Goal: Task Accomplishment & Management: Manage account settings

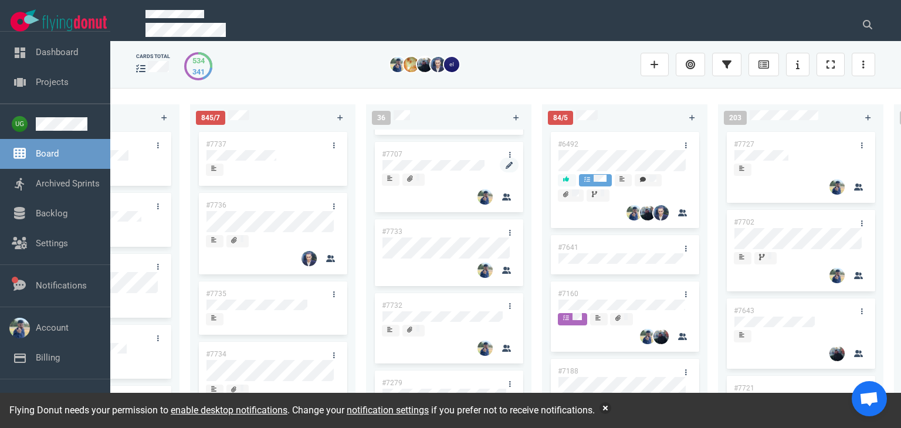
scroll to position [0, 461]
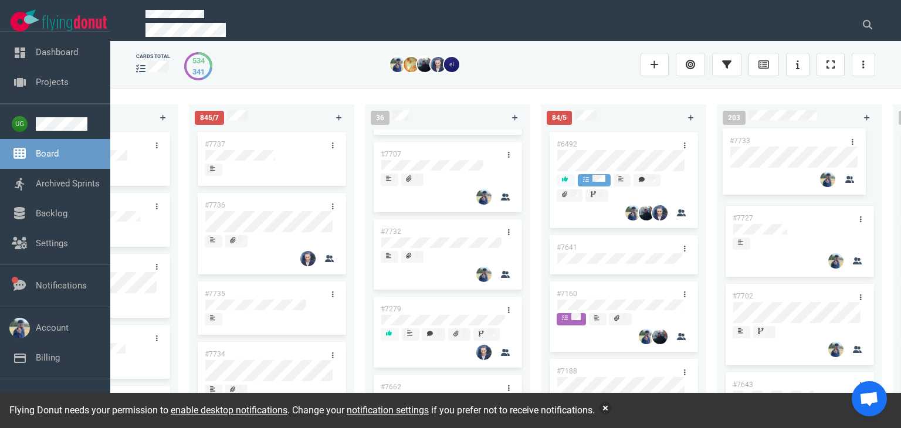
drag, startPoint x: 444, startPoint y: 233, endPoint x: 794, endPoint y: 139, distance: 362.5
click at [794, 139] on div "222 #7646 #7563 #1948 #1674 #1617 #1660 #362 #4673 53 #7700 #7696 #7633 #7625 #…" at bounding box center [505, 257] width 790 height 339
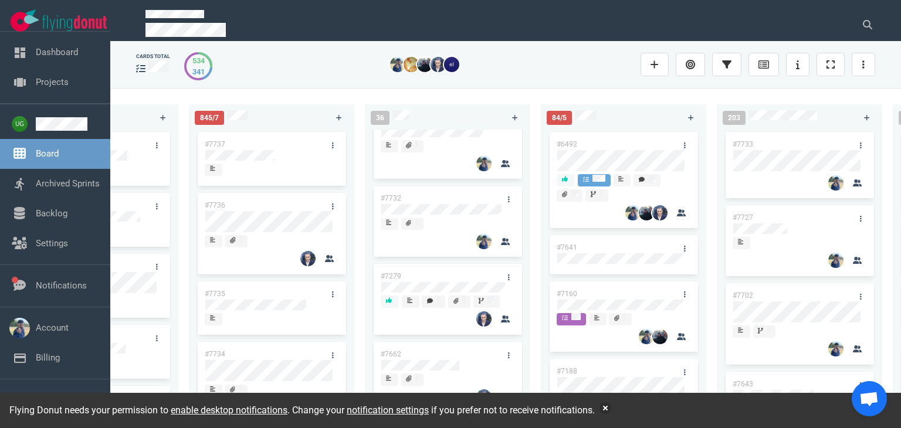
scroll to position [331, 0]
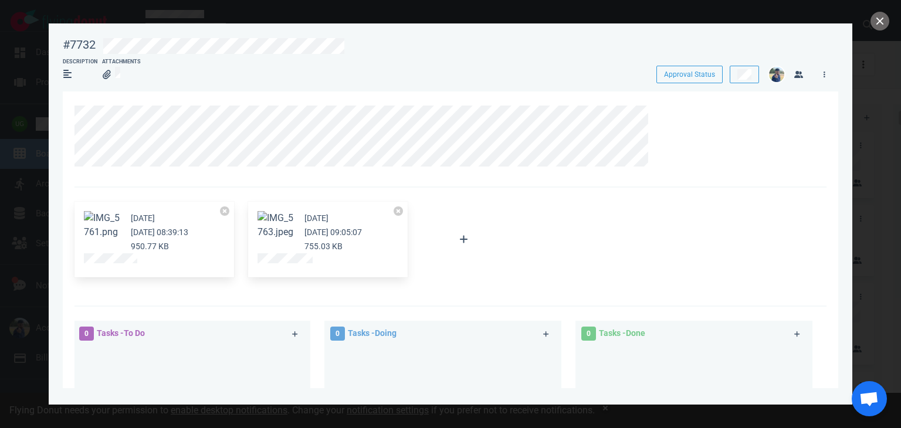
click at [269, 223] on button "Zoom image" at bounding box center [276, 225] width 38 height 28
click at [878, 25] on button "close" at bounding box center [879, 21] width 19 height 19
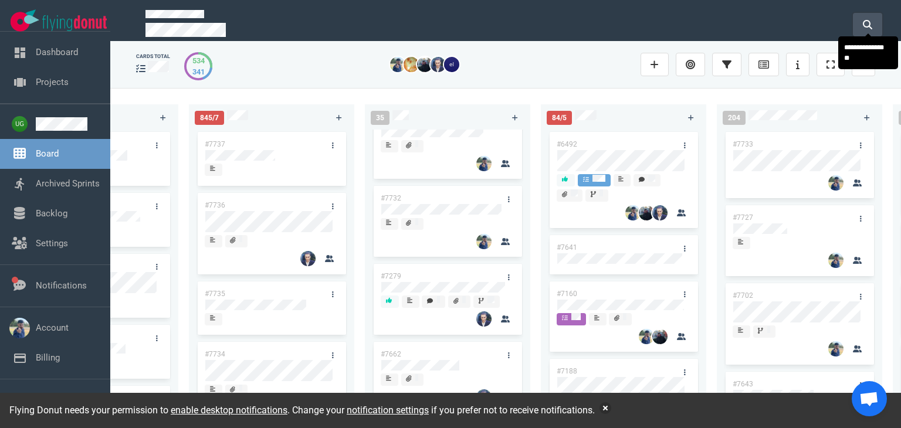
click at [875, 24] on button at bounding box center [867, 24] width 29 height 23
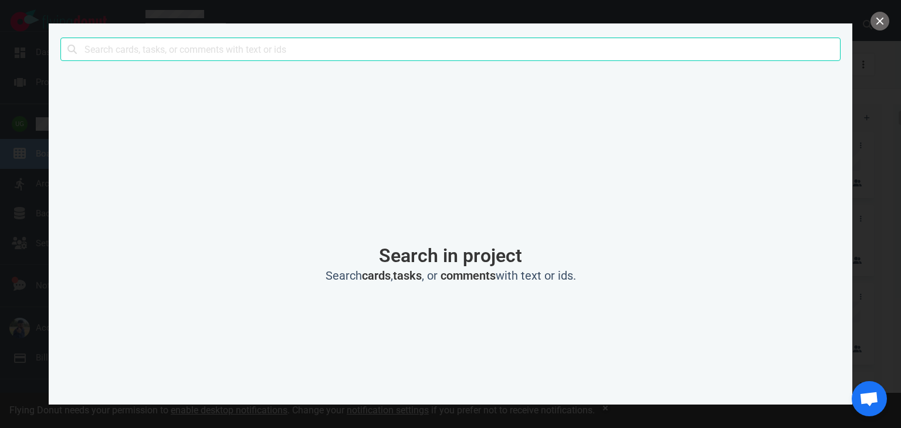
click at [694, 46] on input "text" at bounding box center [450, 49] width 780 height 23
type input "sunrise"
click button "Search" at bounding box center [0, 0] width 0 height 0
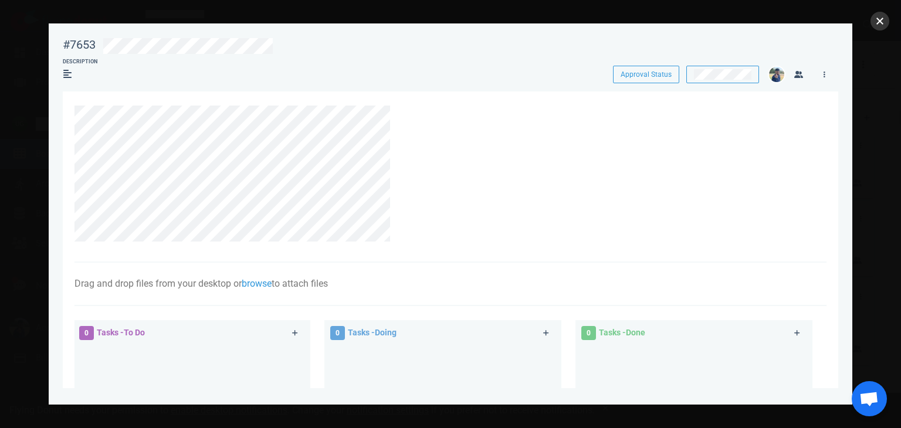
click at [881, 22] on button "close" at bounding box center [879, 21] width 19 height 19
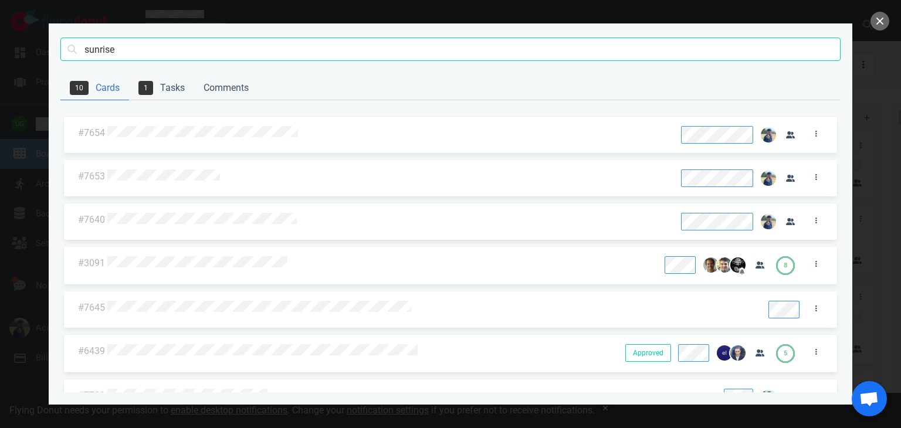
click at [269, 123] on div at bounding box center [388, 132] width 566 height 27
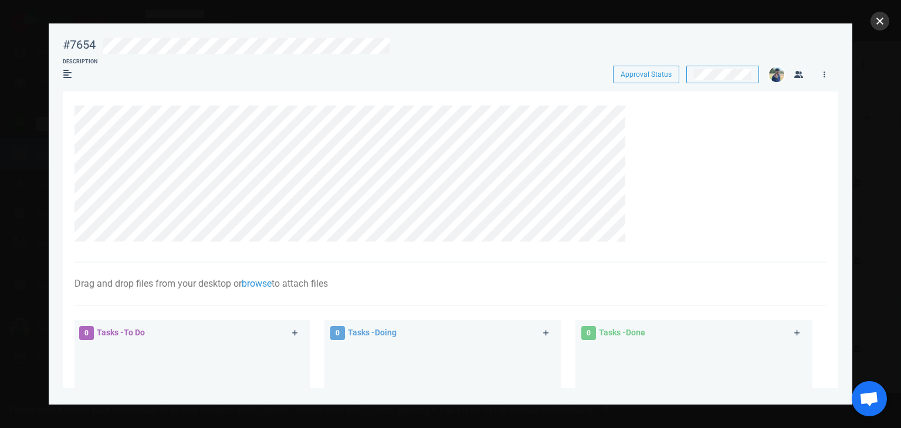
click at [875, 15] on button "close" at bounding box center [879, 21] width 19 height 19
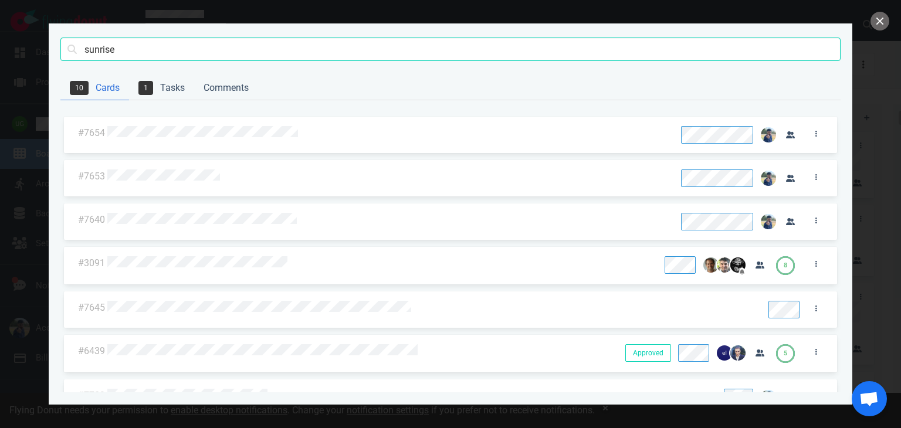
click at [1, 168] on div at bounding box center [450, 214] width 901 height 428
click at [879, 16] on button "close" at bounding box center [879, 21] width 19 height 19
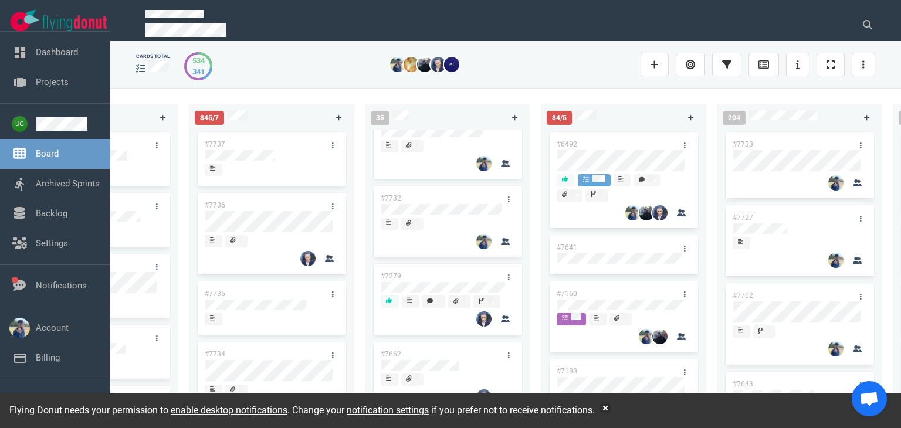
scroll to position [0, 455]
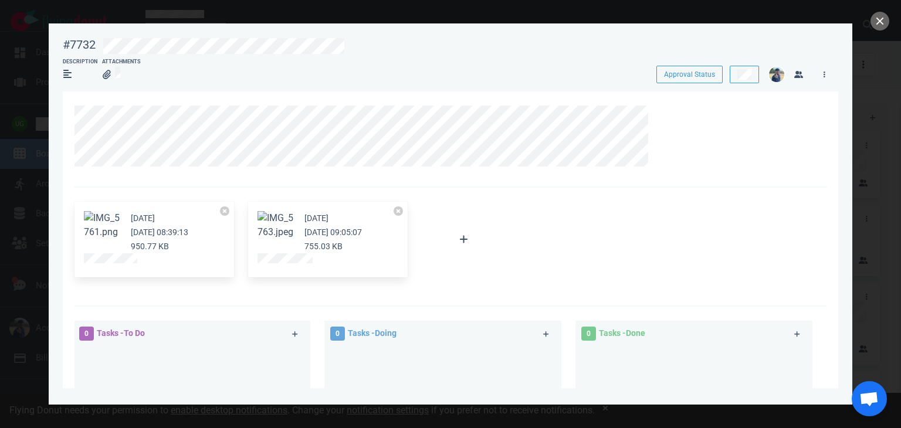
click at [281, 239] on button "Zoom image" at bounding box center [276, 225] width 38 height 28
click at [68, 51] on div "#7732" at bounding box center [79, 45] width 33 height 15
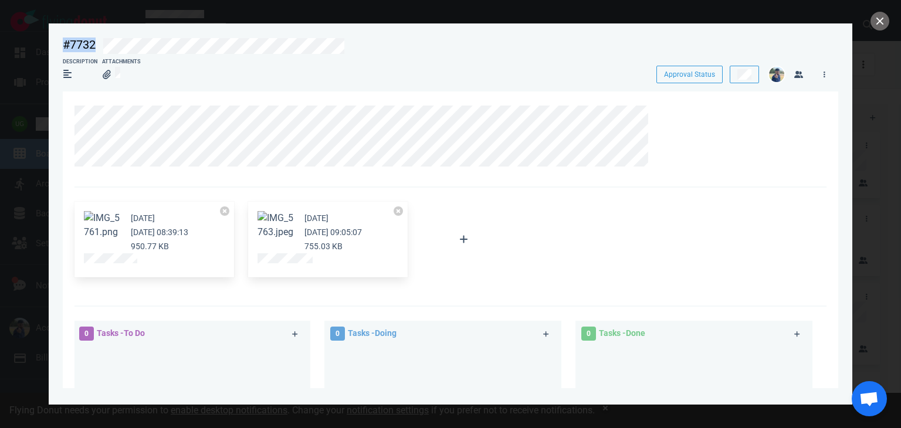
copy div "#7732"
click at [657, 113] on icon at bounding box center [659, 112] width 7 height 7
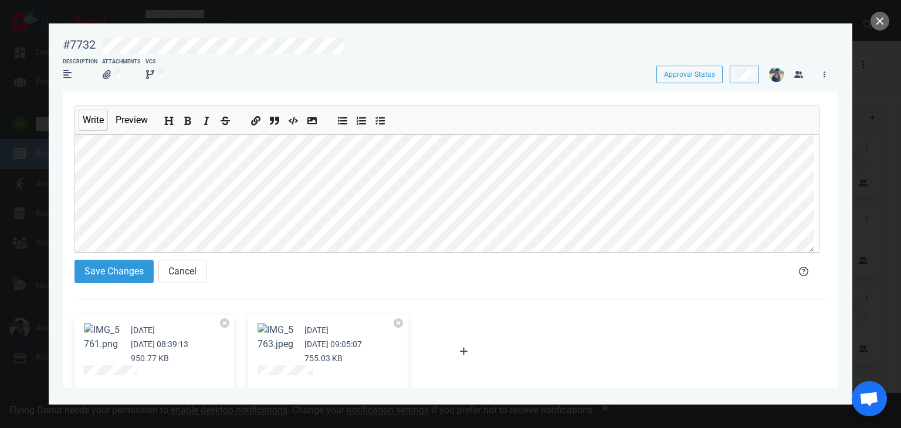
scroll to position [14, 0]
click at [230, 124] on icon "Add strikethrough text" at bounding box center [225, 121] width 9 height 9
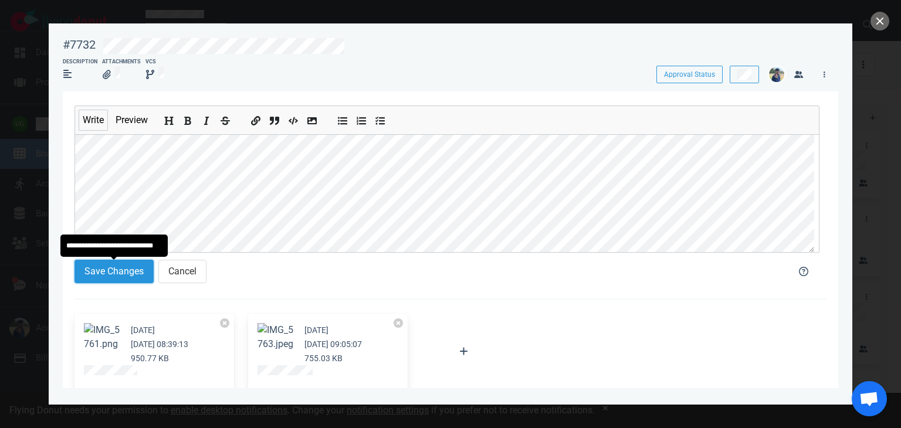
click at [118, 271] on button "Save Changes" at bounding box center [113, 271] width 79 height 23
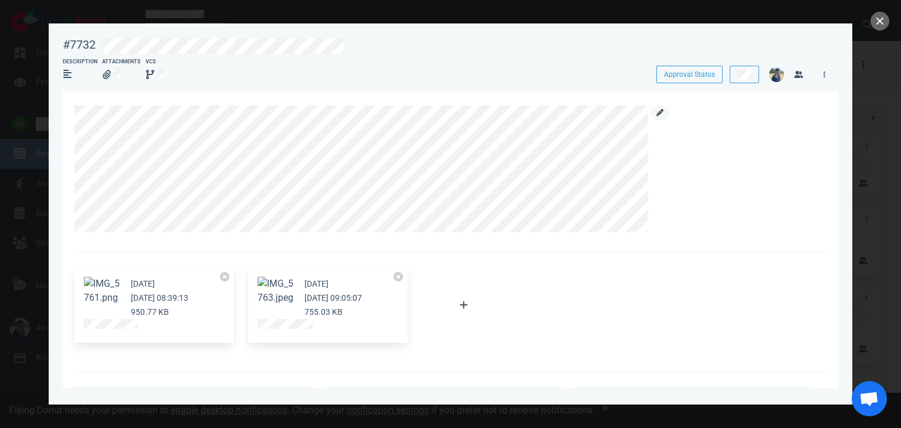
click at [656, 113] on link at bounding box center [659, 113] width 19 height 15
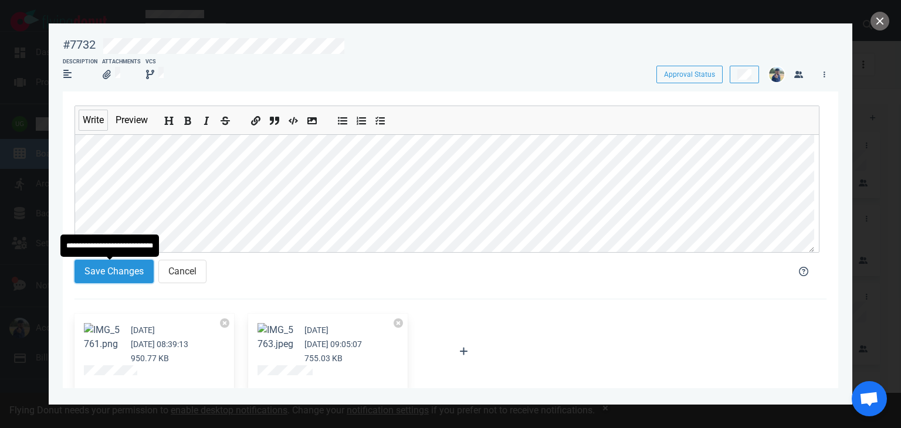
click at [92, 274] on button "Save Changes" at bounding box center [113, 271] width 79 height 23
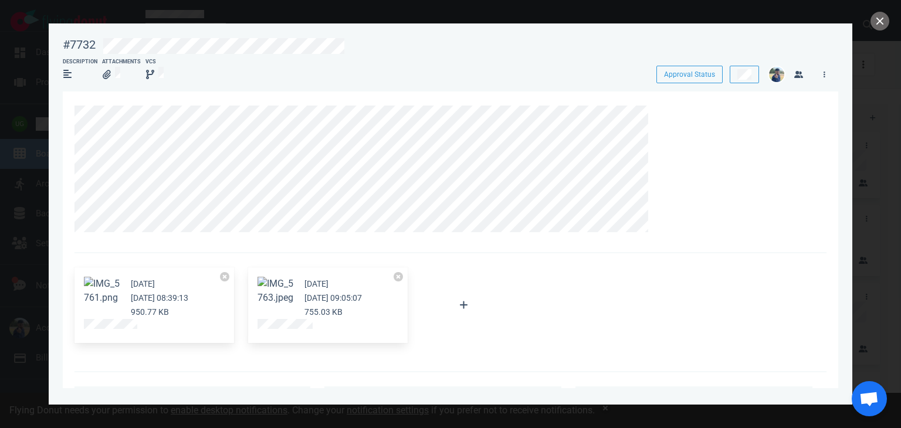
click at [841, 77] on div "Approval Status" at bounding box center [739, 72] width 208 height 26
click at [824, 74] on icon at bounding box center [824, 74] width 2 height 7
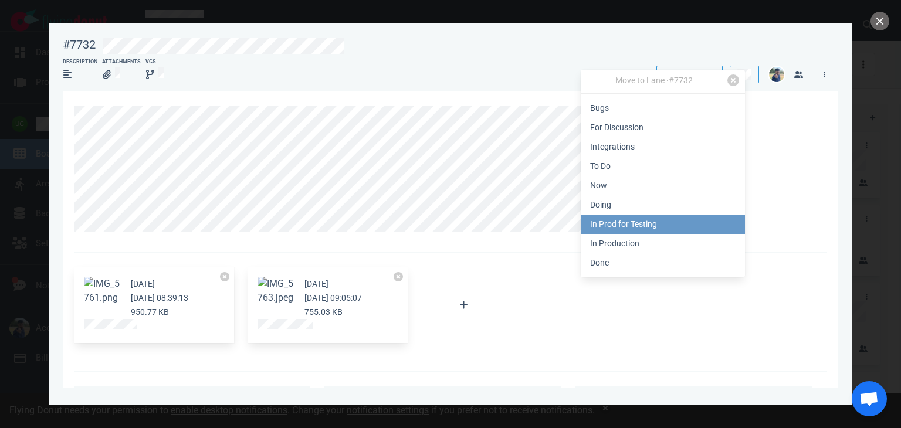
click at [624, 222] on link "In Prod for Testing" at bounding box center [662, 224] width 164 height 19
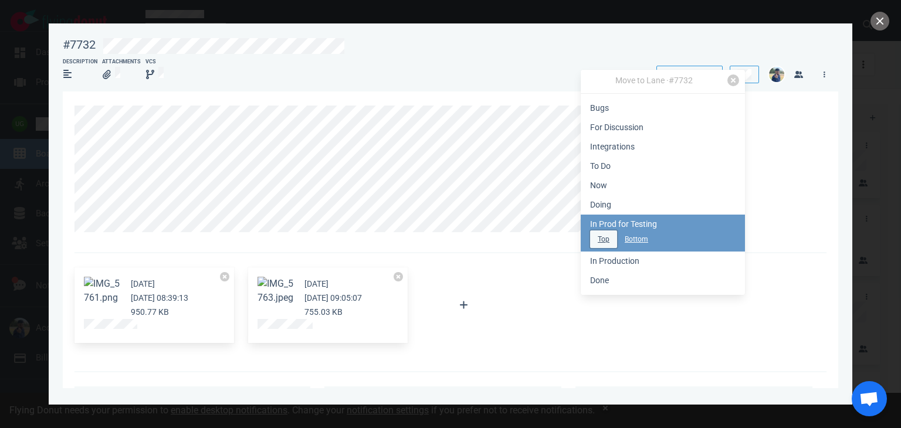
click at [595, 244] on button "Top" at bounding box center [603, 239] width 27 height 18
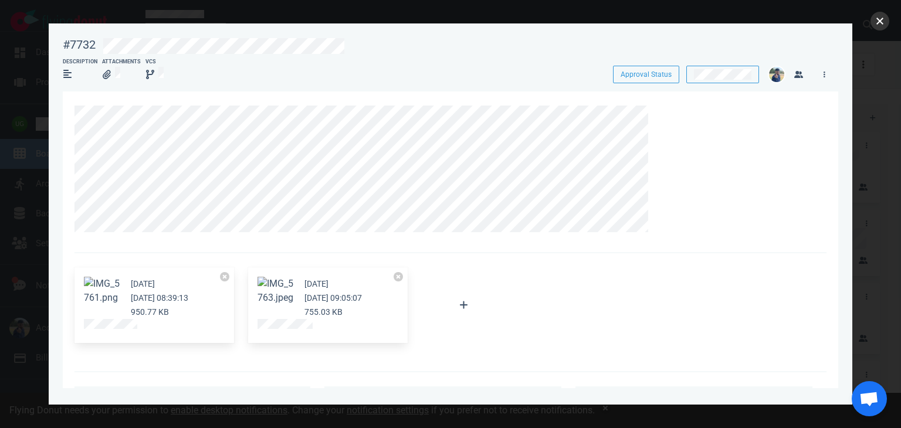
click at [881, 24] on button "close" at bounding box center [879, 21] width 19 height 19
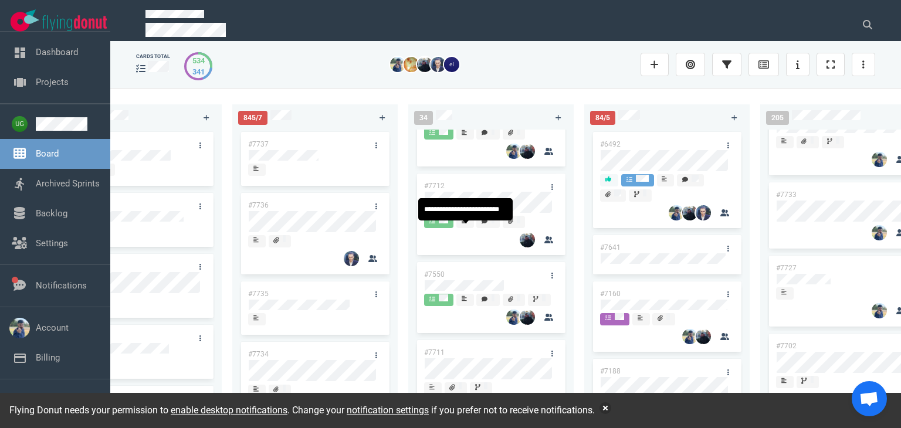
scroll to position [849, 0]
